Goal: Complete application form

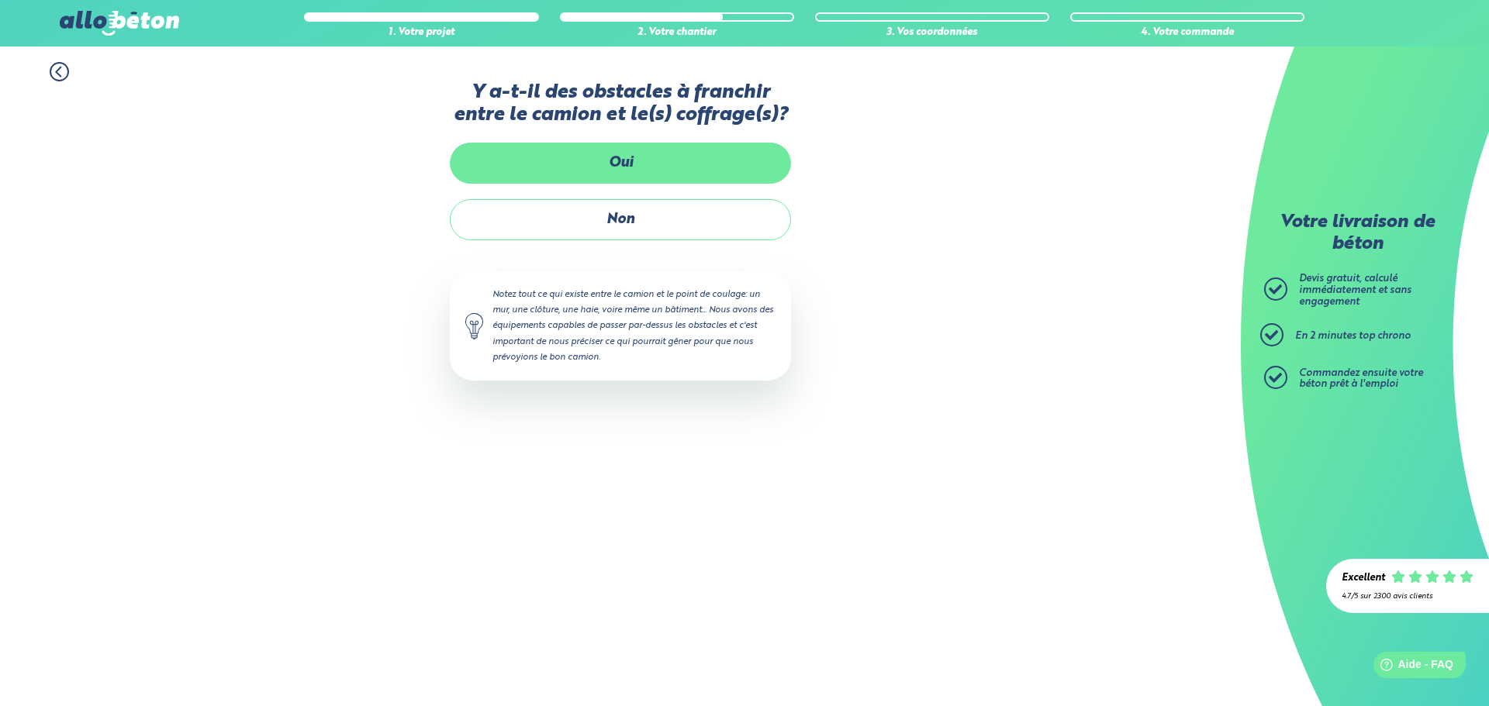
click at [657, 165] on label "Oui" at bounding box center [620, 163] width 341 height 41
click at [0, 0] on input "Oui" at bounding box center [0, 0] width 0 height 0
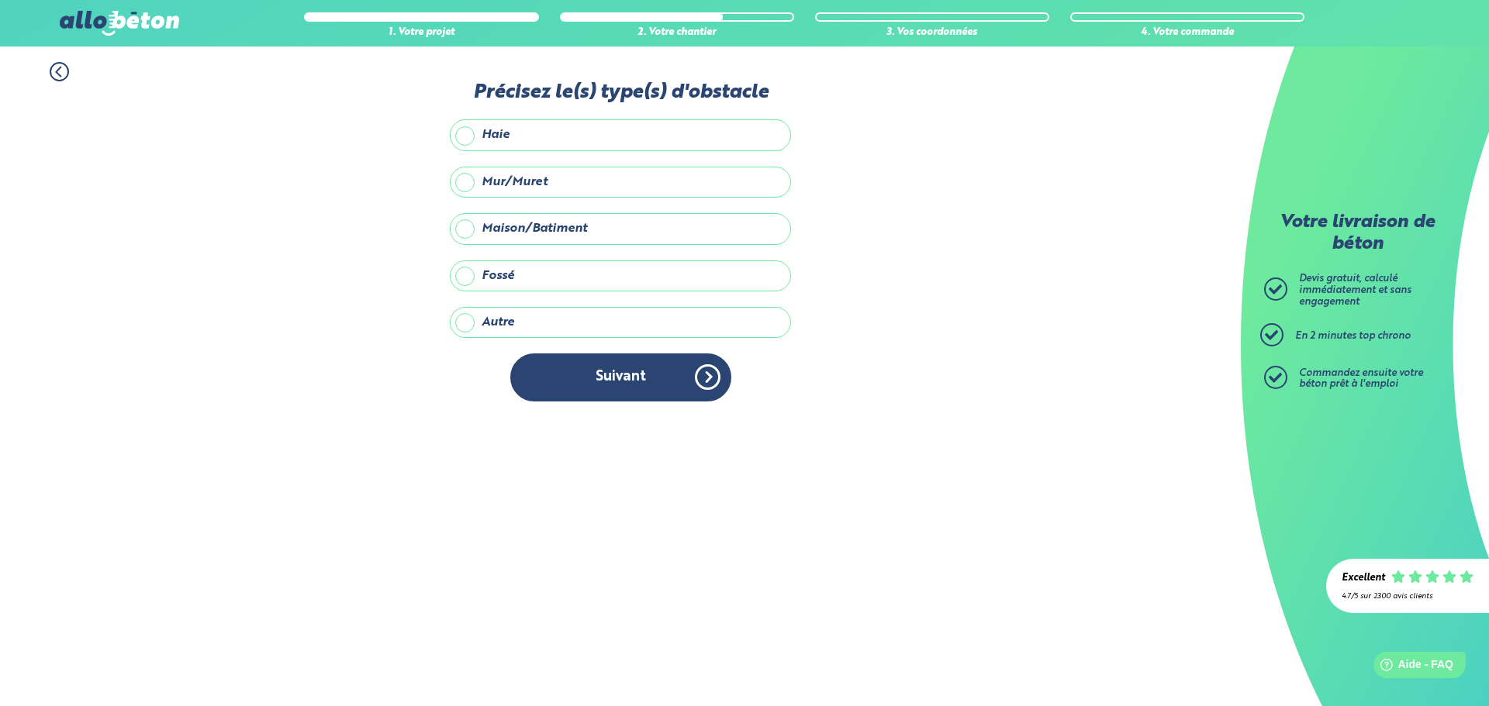
click at [575, 233] on label "Maison/Batiment" at bounding box center [620, 228] width 341 height 31
click at [0, 0] on input "Maison/Batiment" at bounding box center [0, 0] width 0 height 0
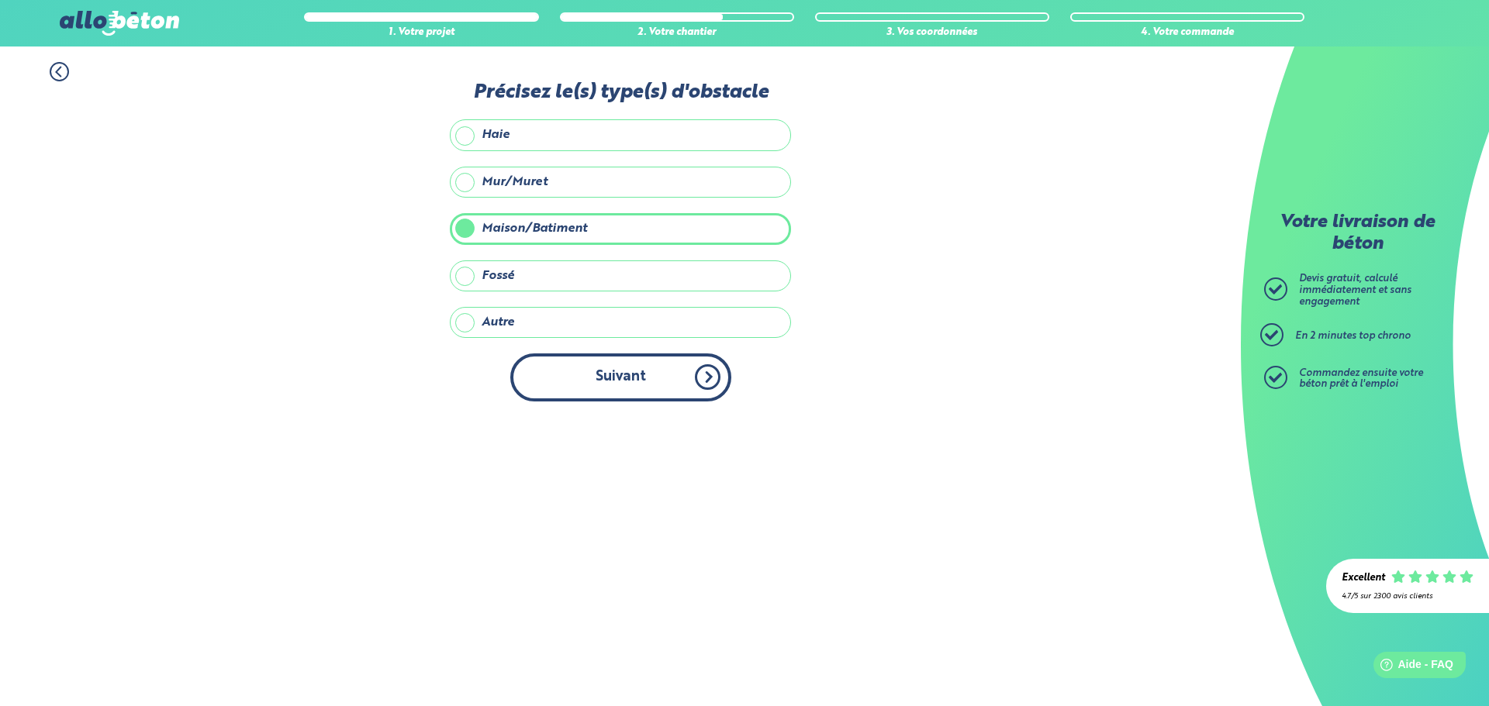
click at [627, 383] on button "Suivant" at bounding box center [620, 377] width 221 height 47
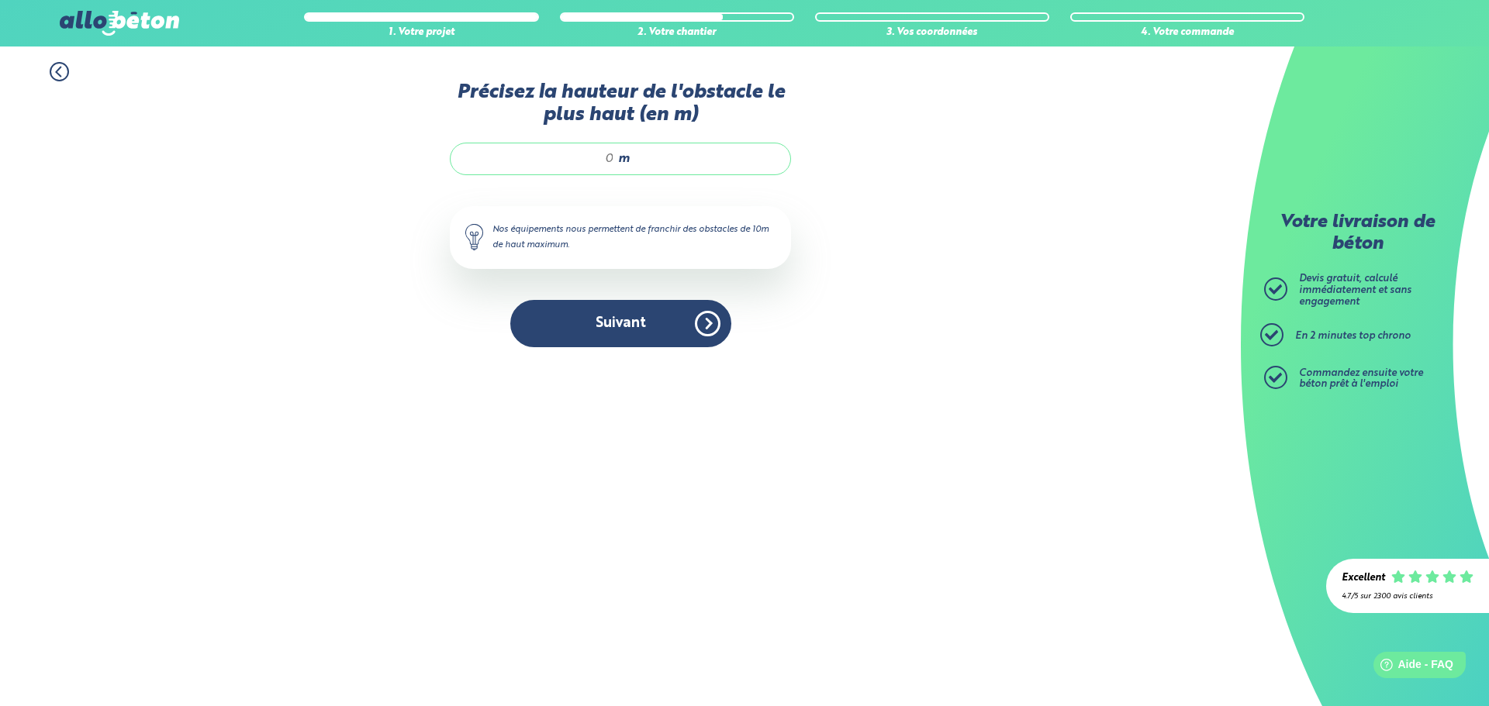
click at [608, 156] on input "Précisez la hauteur de l'obstacle le plus haut (en m)" at bounding box center [540, 159] width 148 height 16
click at [65, 72] on icon at bounding box center [59, 71] width 19 height 19
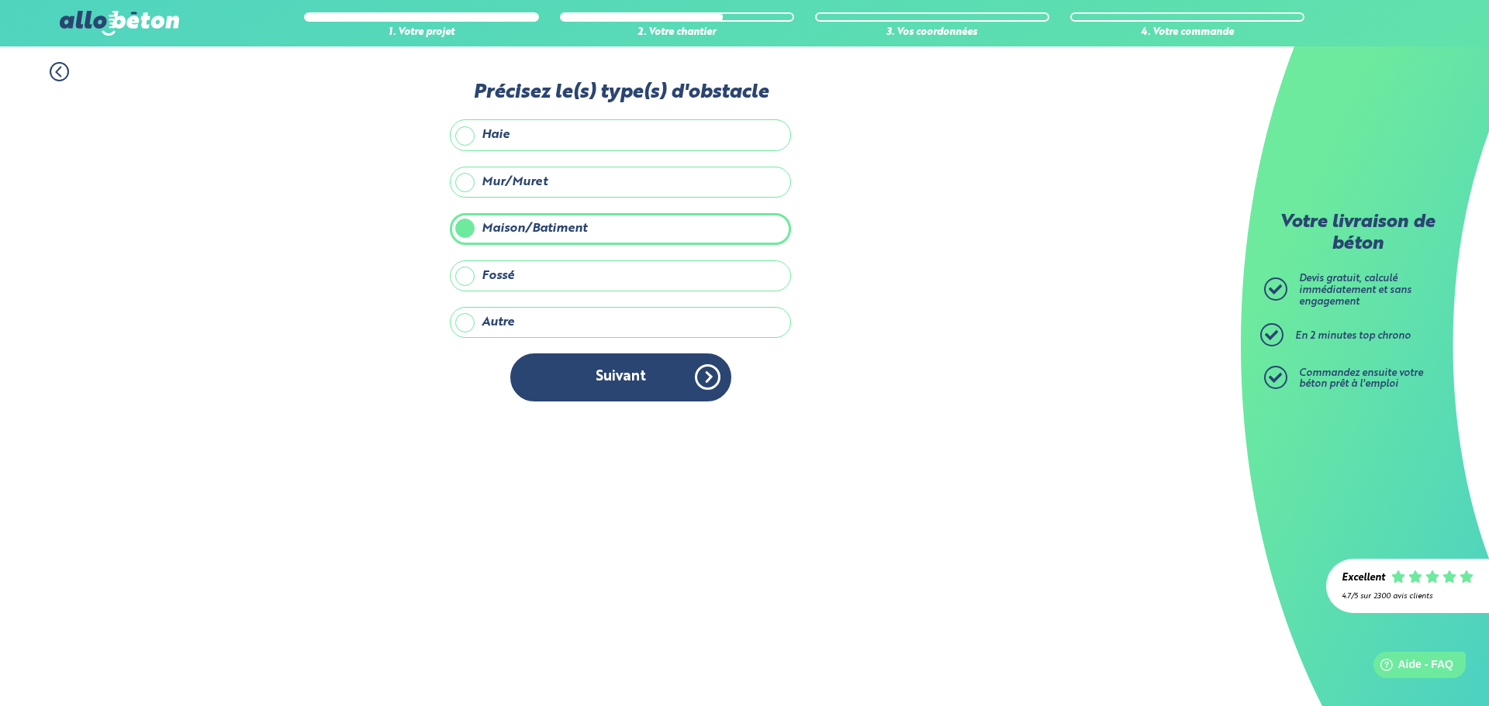
click at [63, 72] on icon at bounding box center [59, 71] width 19 height 19
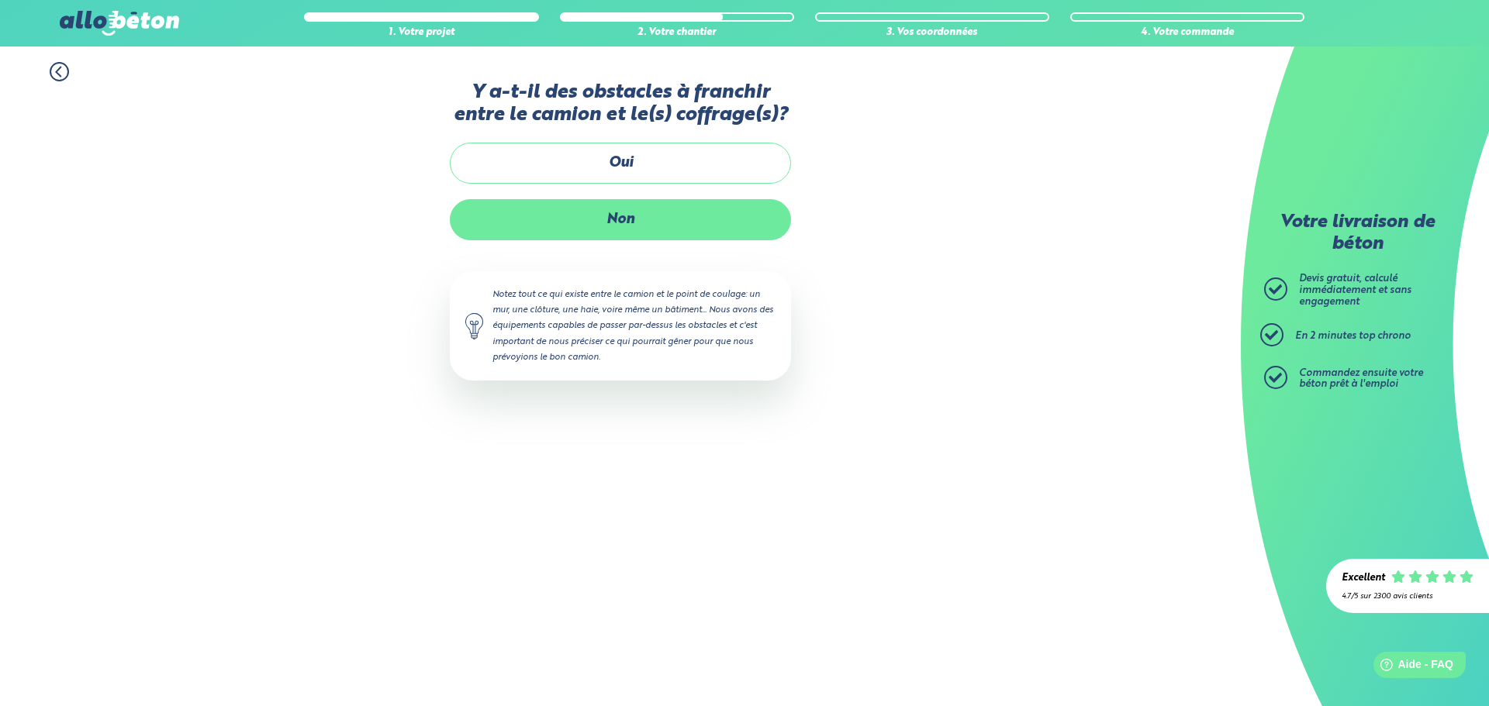
click at [668, 228] on label "Non" at bounding box center [620, 219] width 341 height 41
click at [0, 0] on input "Non" at bounding box center [0, 0] width 0 height 0
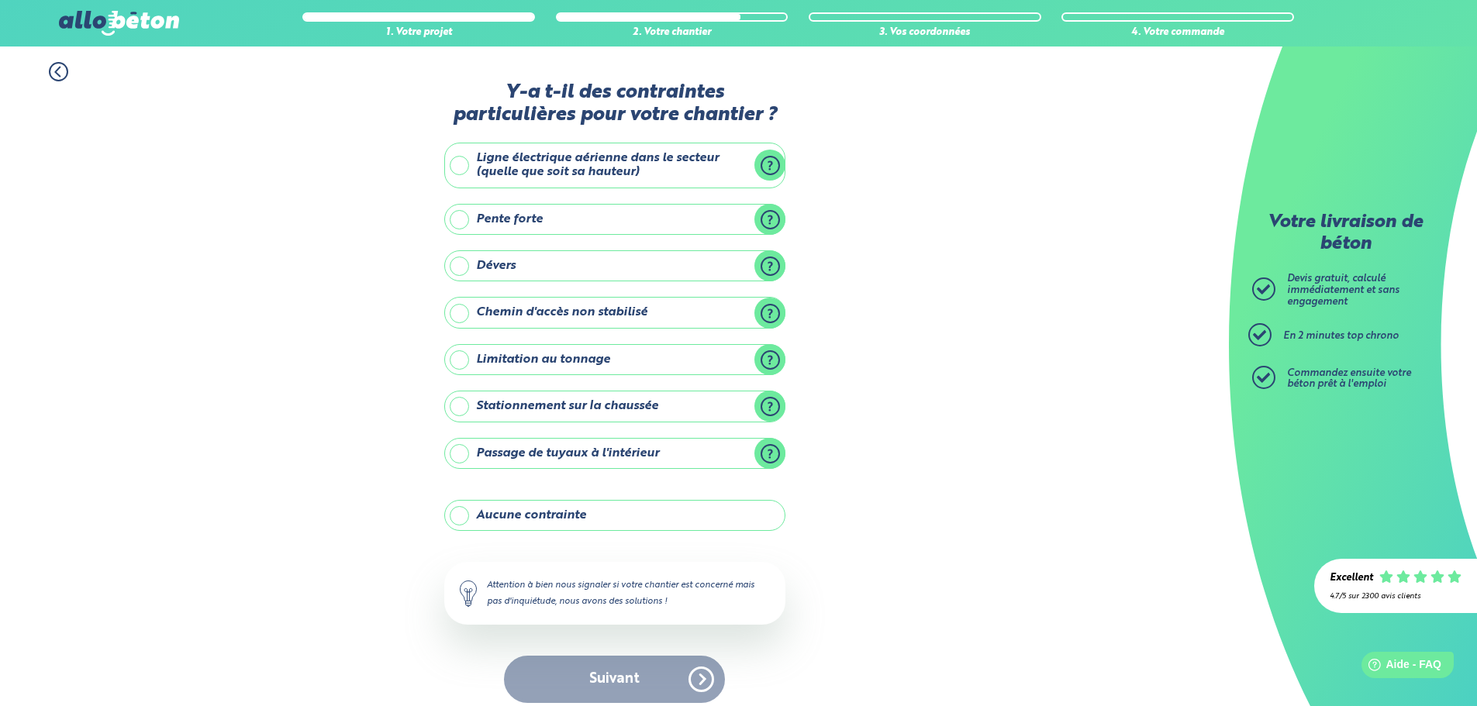
click at [512, 514] on label "Aucune contrainte" at bounding box center [614, 515] width 341 height 31
click at [0, 0] on input "Aucune contrainte" at bounding box center [0, 0] width 0 height 0
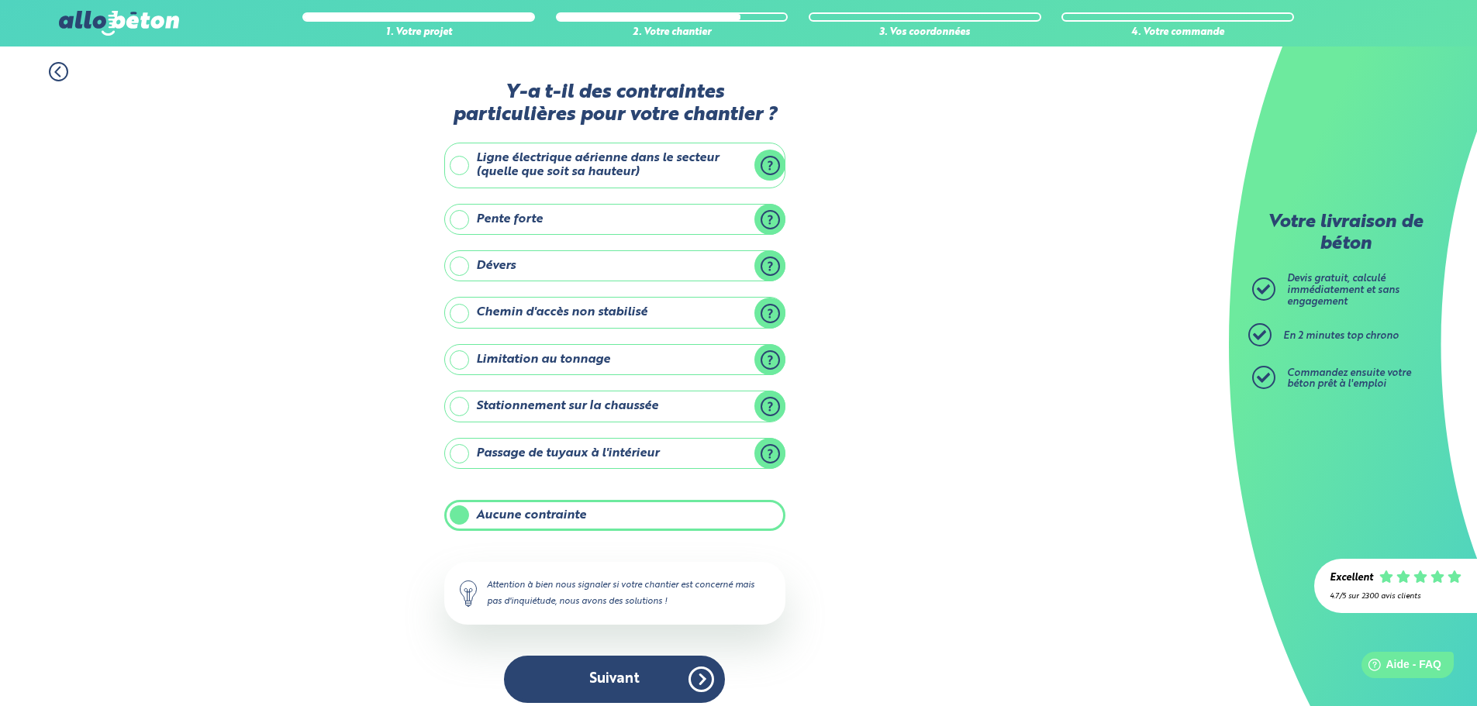
scroll to position [12, 0]
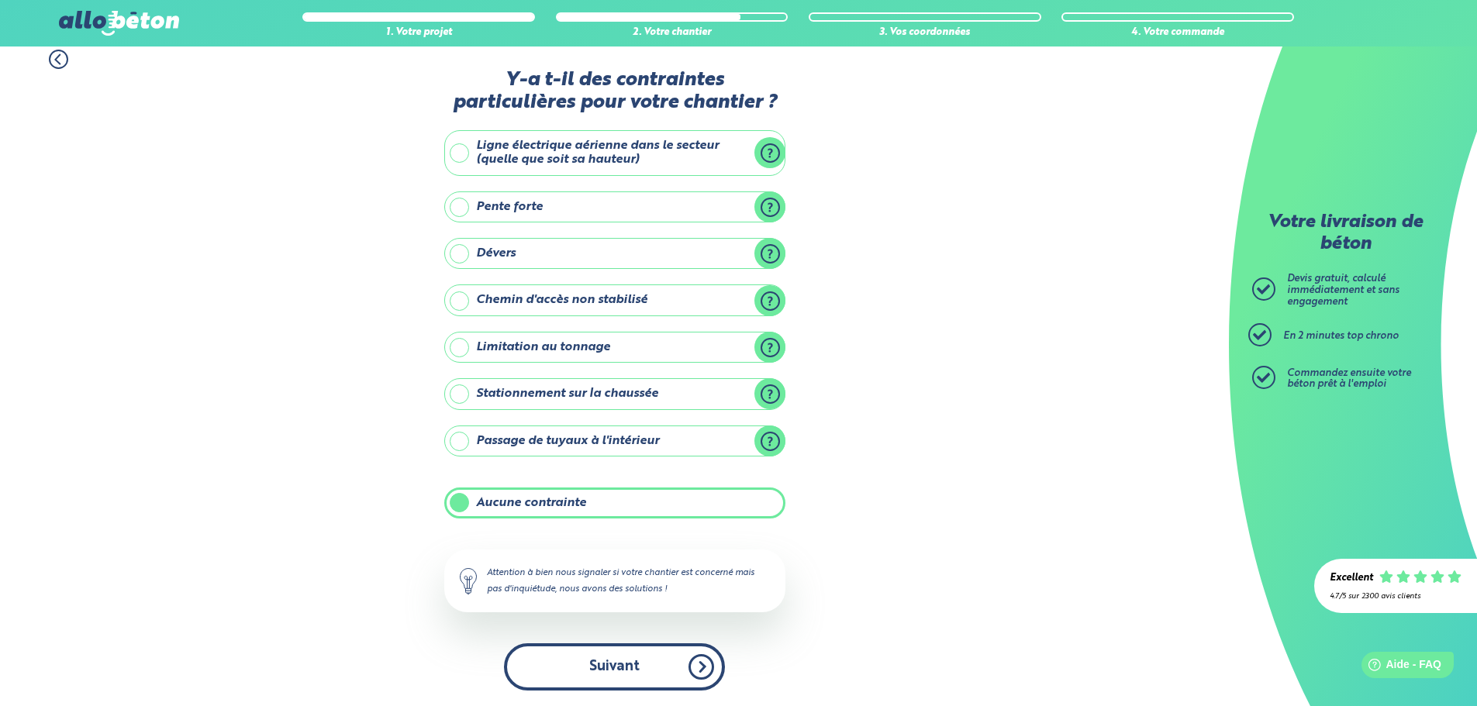
click at [605, 668] on button "Suivant" at bounding box center [614, 667] width 221 height 47
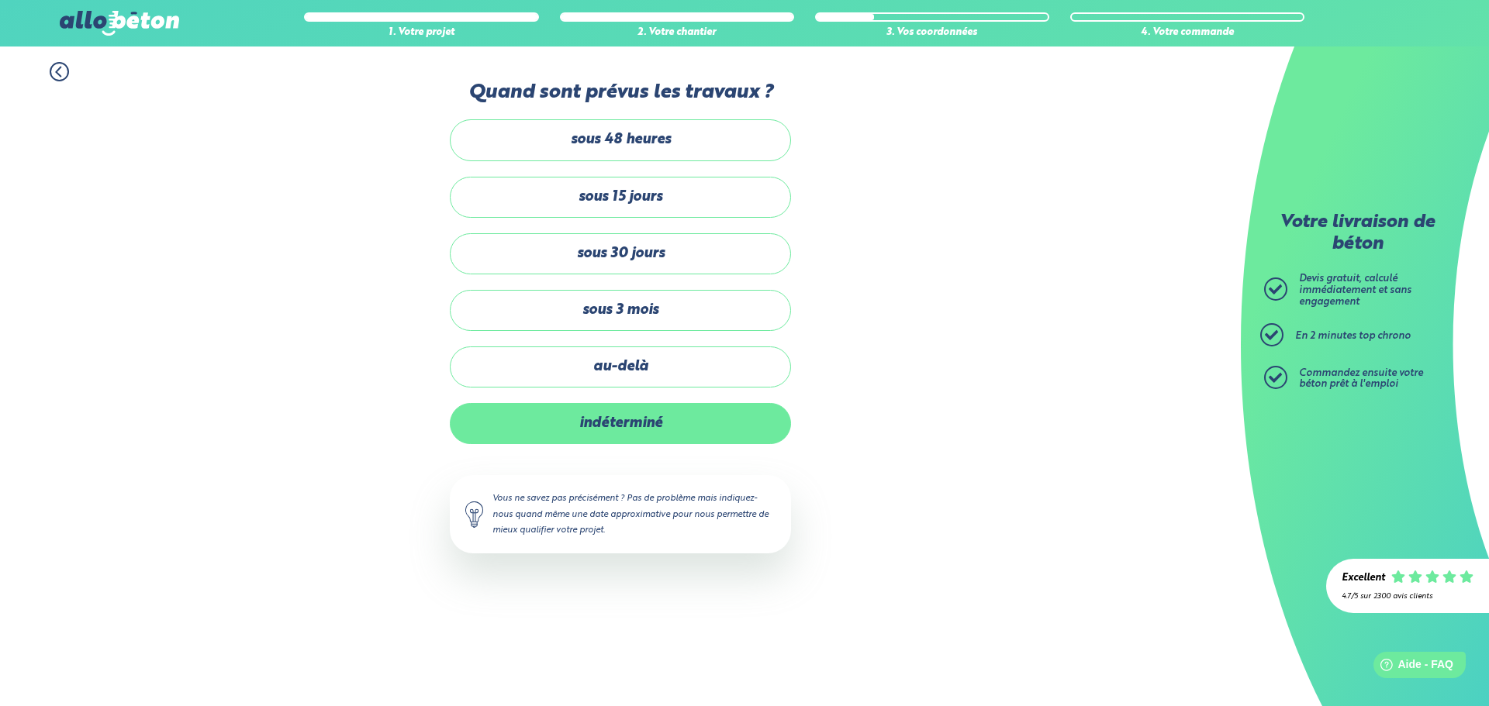
click at [576, 411] on label "indéterminé" at bounding box center [620, 423] width 341 height 41
click at [0, 0] on input "indéterminé" at bounding box center [0, 0] width 0 height 0
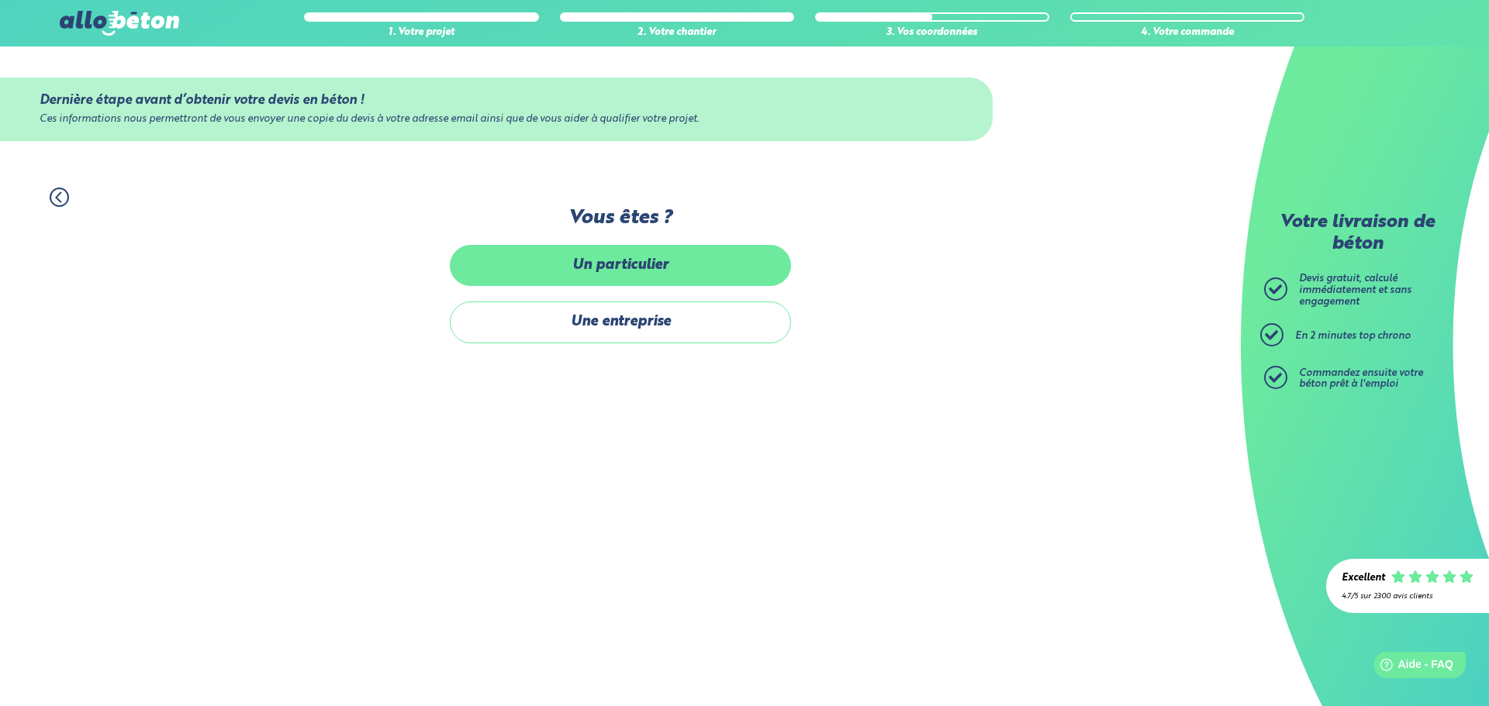
click at [565, 250] on label "Un particulier" at bounding box center [620, 265] width 341 height 41
click at [0, 0] on input "Un particulier" at bounding box center [0, 0] width 0 height 0
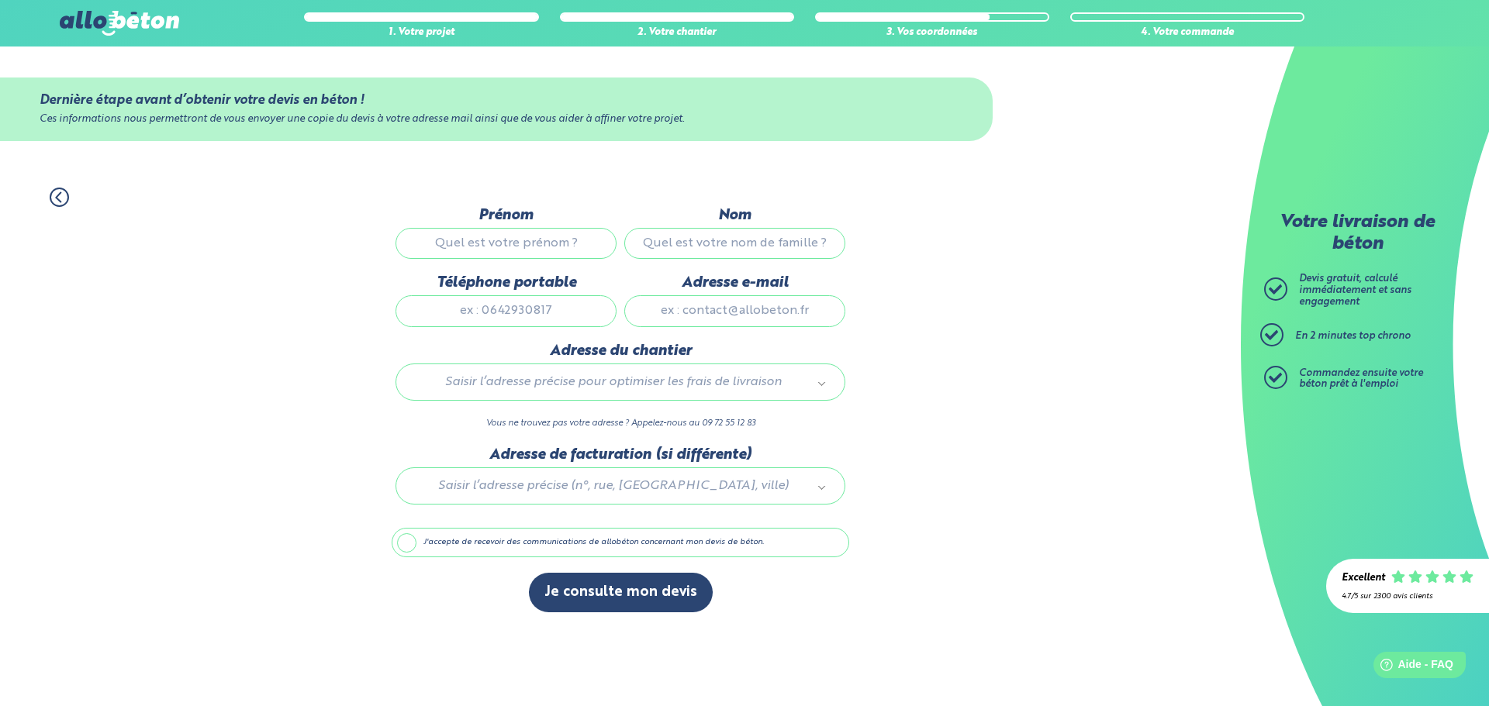
click at [499, 246] on input "Prénom" at bounding box center [505, 243] width 221 height 31
type input "[PERSON_NAME]"
type input "Mandon"
type input "0613173981"
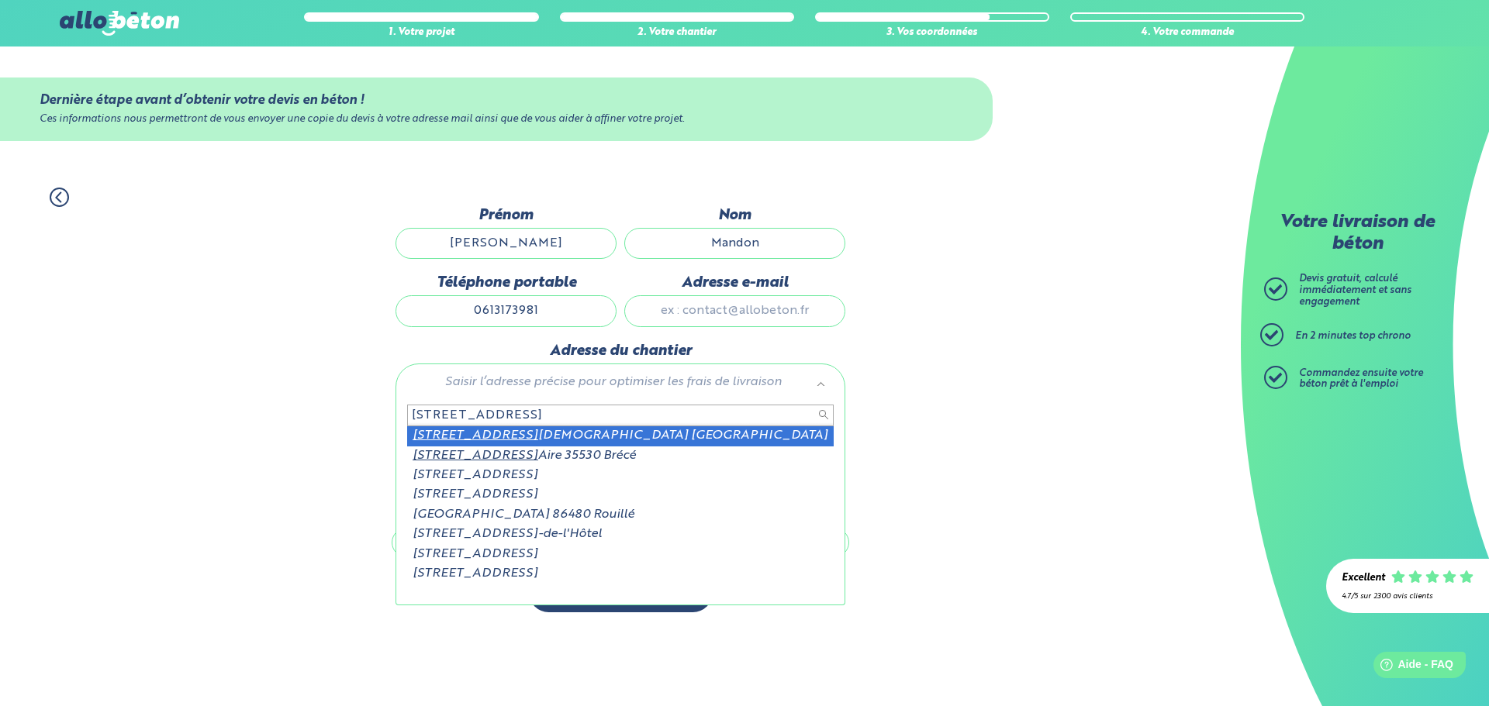
type input "[STREET_ADDRESS]"
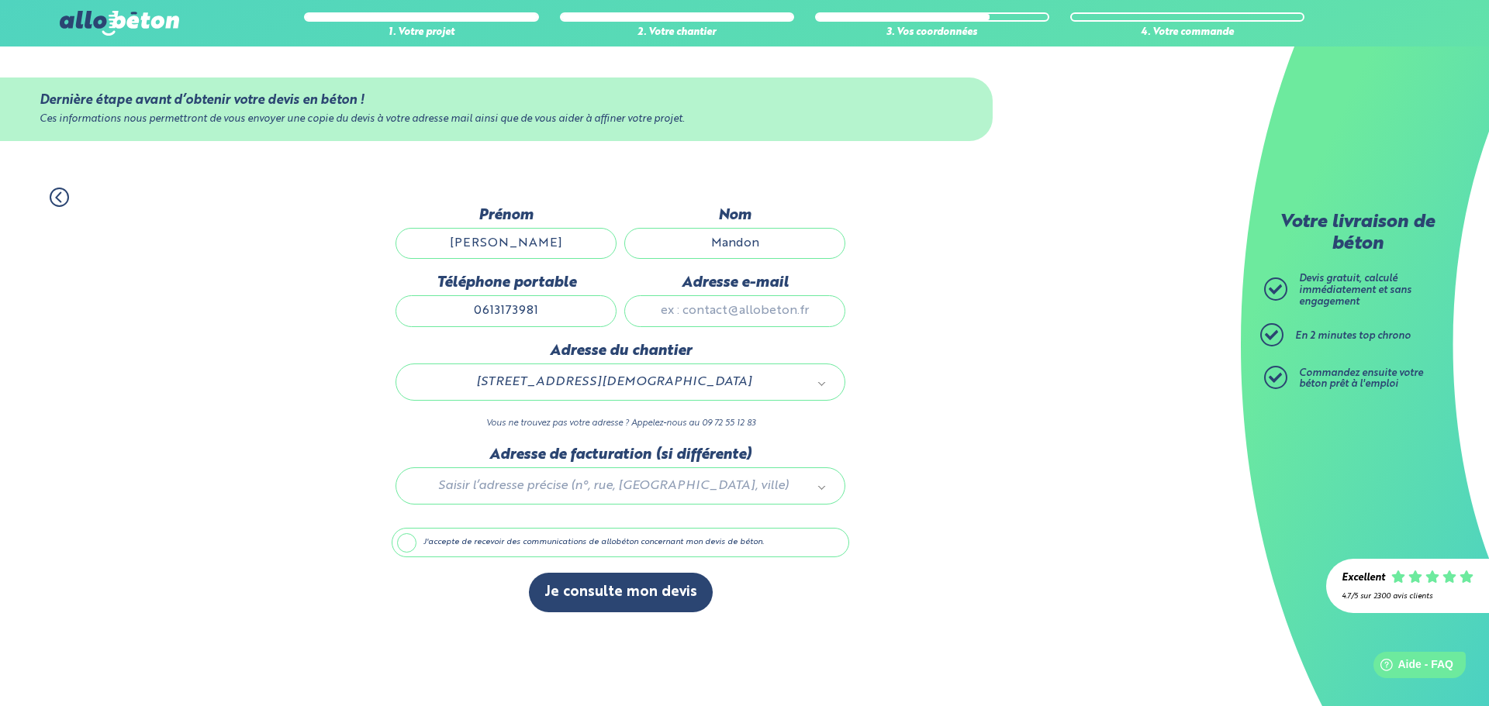
click at [700, 321] on input "Adresse e-mail" at bounding box center [734, 310] width 221 height 31
type input "[EMAIL_ADDRESS][DOMAIN_NAME]"
click at [471, 541] on label "J'accepte de recevoir des communications de allobéton concernant mon devis de b…" at bounding box center [621, 542] width 458 height 29
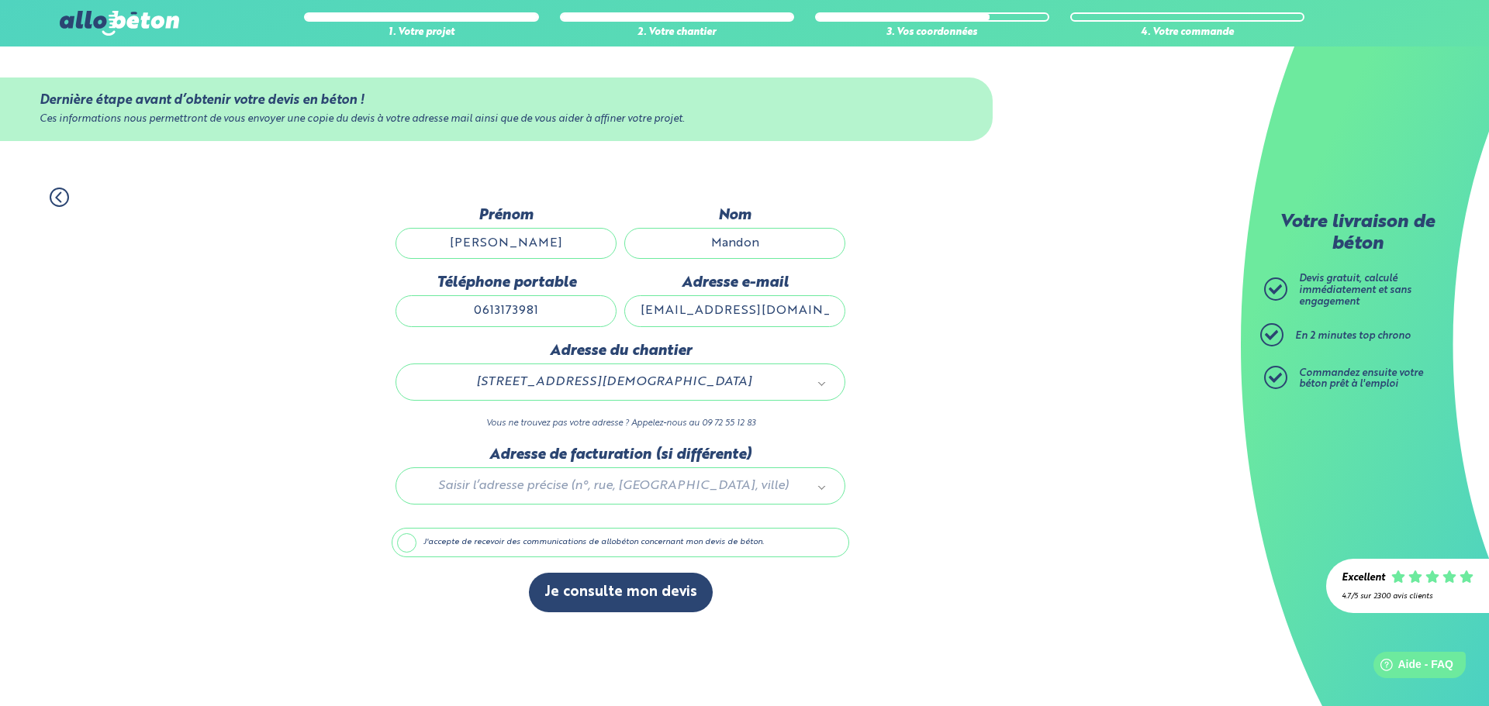
click at [0, 0] on input "J'accepte de recevoir des communications de allobéton concernant mon devis de b…" at bounding box center [0, 0] width 0 height 0
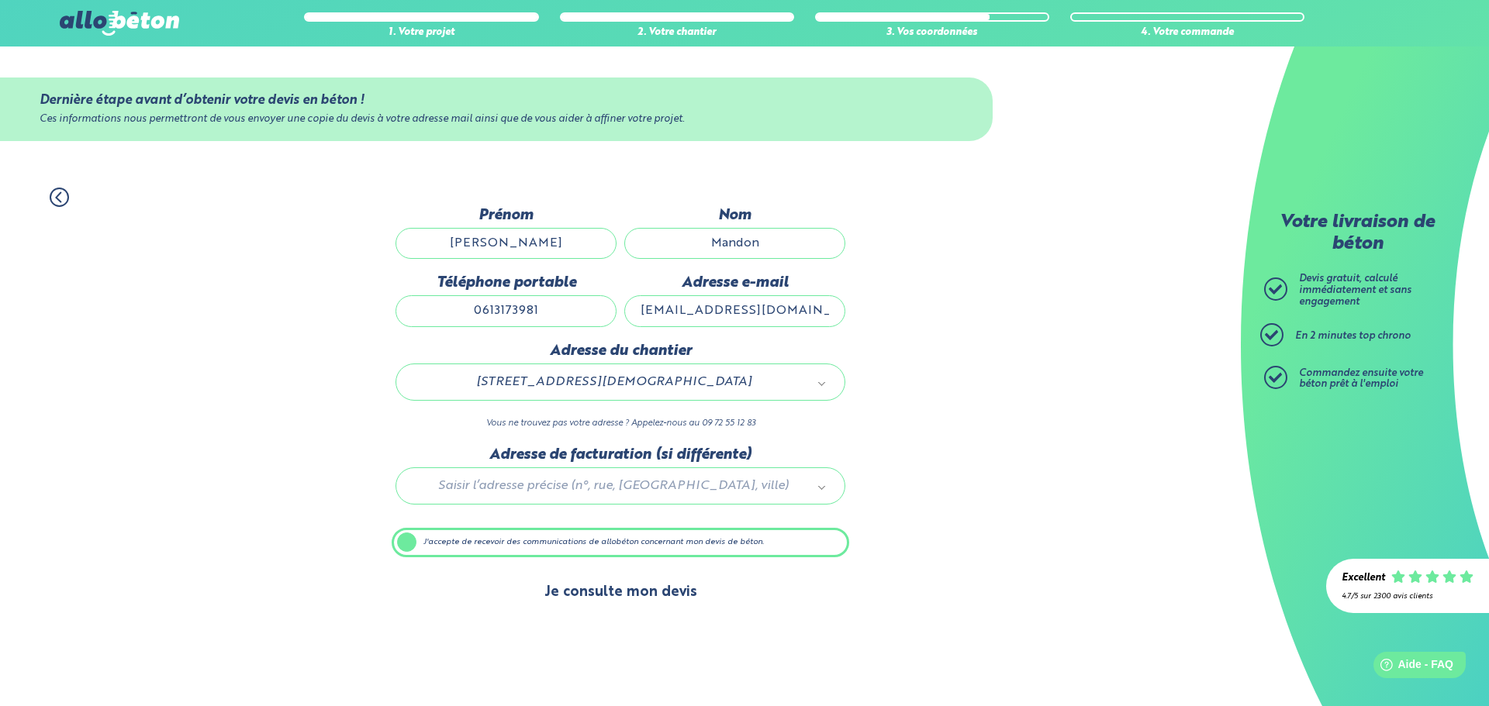
click at [650, 593] on button "Je consulte mon devis" at bounding box center [621, 593] width 184 height 40
